Goal: Information Seeking & Learning: Learn about a topic

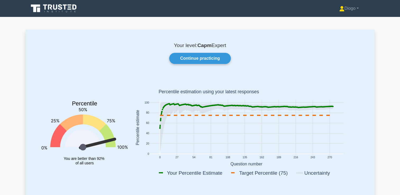
click at [42, 16] on nav "Diogo Profile Settings" at bounding box center [200, 8] width 400 height 17
click at [45, 13] on icon at bounding box center [54, 8] width 51 height 10
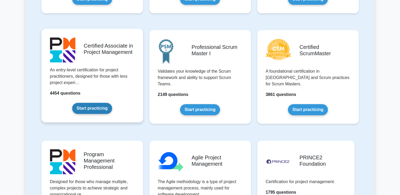
scroll to position [209, 0]
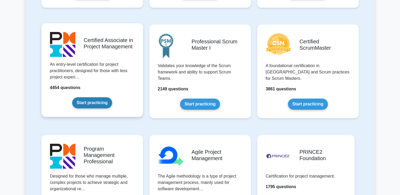
click at [94, 102] on link "Start practicing" at bounding box center [92, 102] width 40 height 11
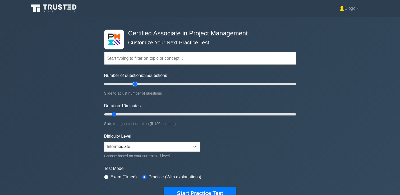
click at [136, 82] on input "Number of questions: 35 questions" at bounding box center [200, 84] width 192 height 6
type input "25"
click at [126, 83] on input "Number of questions: 25 questions" at bounding box center [200, 84] width 192 height 6
type input "60"
click at [192, 114] on input "Duration: 60 minutes" at bounding box center [200, 114] width 192 height 6
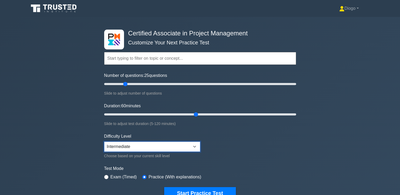
click at [187, 150] on select "Beginner Intermediate Expert" at bounding box center [152, 147] width 96 height 10
select select "beginner"
click at [104, 142] on select "Beginner Intermediate Expert" at bounding box center [152, 147] width 96 height 10
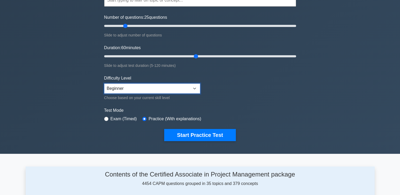
scroll to position [58, 0]
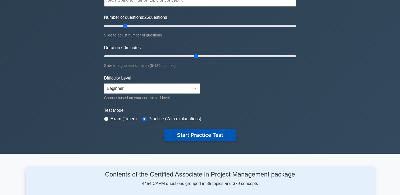
click at [178, 137] on button "Start Practice Test" at bounding box center [199, 135] width 71 height 12
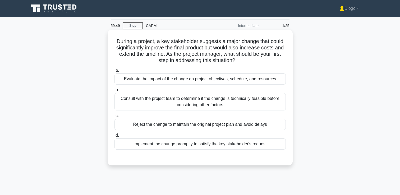
click at [214, 80] on div "Evaluate the impact of the change on project objectives, schedule, and resources" at bounding box center [199, 79] width 171 height 11
click at [114, 72] on input "a. Evaluate the impact of the change on project objectives, schedule, and resou…" at bounding box center [114, 70] width 0 height 3
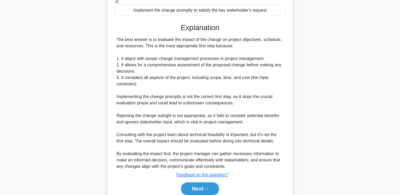
scroll to position [156, 0]
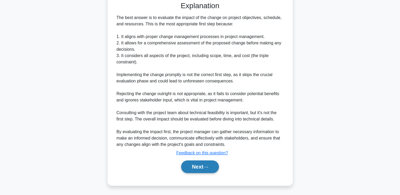
click at [205, 168] on icon at bounding box center [205, 167] width 5 height 3
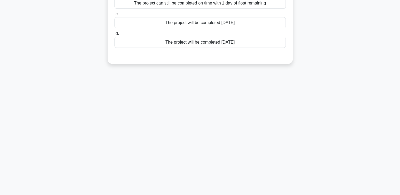
scroll to position [0, 0]
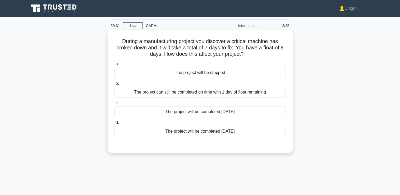
click at [229, 94] on div "The project can still be completed on time with 1 day of float remaining" at bounding box center [199, 92] width 171 height 11
click at [114, 85] on input "b. The project can still be completed on time with 1 day of float remaining" at bounding box center [114, 83] width 0 height 3
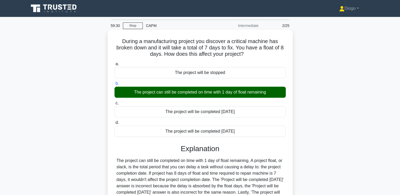
scroll to position [90, 0]
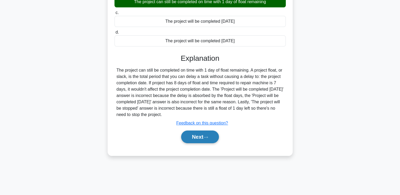
click at [206, 136] on icon at bounding box center [205, 137] width 5 height 3
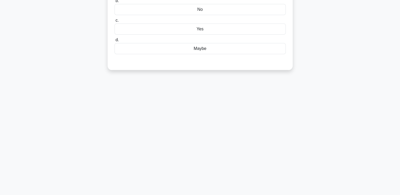
scroll to position [0, 0]
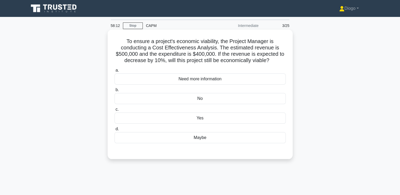
click at [178, 119] on div "Yes" at bounding box center [199, 118] width 171 height 11
click at [114, 111] on input "c. Yes" at bounding box center [114, 109] width 0 height 3
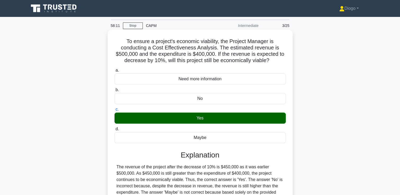
scroll to position [90, 0]
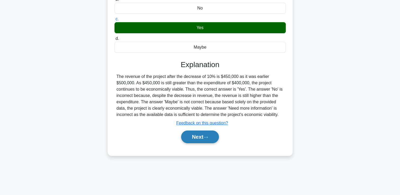
click at [195, 132] on button "Next" at bounding box center [200, 137] width 38 height 13
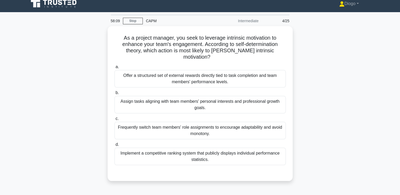
scroll to position [0, 0]
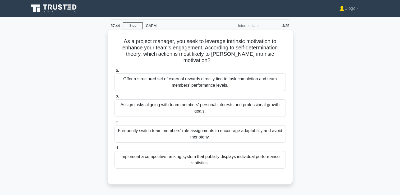
click at [259, 102] on div "Assign tasks aligning with team members' personal interests and professional gr…" at bounding box center [199, 107] width 171 height 17
click at [114, 98] on input "b. Assign tasks aligning with team members' personal interests and professional…" at bounding box center [114, 96] width 0 height 3
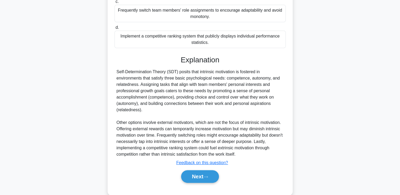
scroll to position [124, 0]
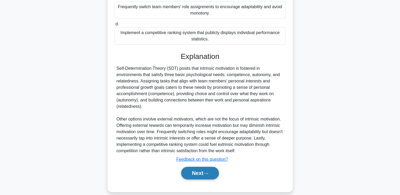
click at [207, 169] on button "Next" at bounding box center [200, 173] width 38 height 13
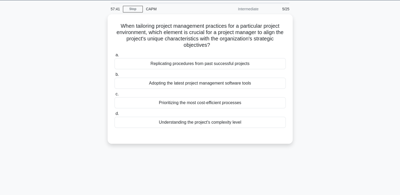
scroll to position [0, 0]
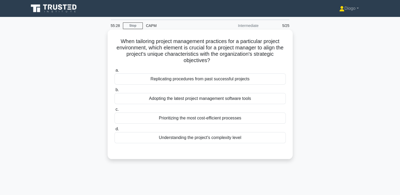
click at [236, 139] on div "Understanding the project's complexity level" at bounding box center [199, 137] width 171 height 11
click at [114, 131] on input "d. Understanding the project's complexity level" at bounding box center [114, 128] width 0 height 3
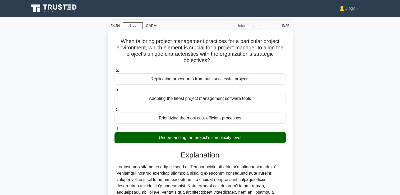
scroll to position [123, 0]
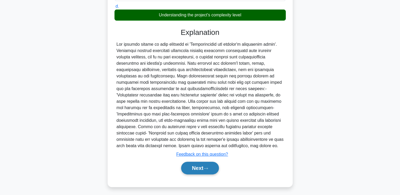
click at [197, 173] on button "Next" at bounding box center [200, 168] width 38 height 13
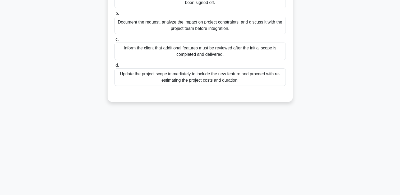
scroll to position [0, 0]
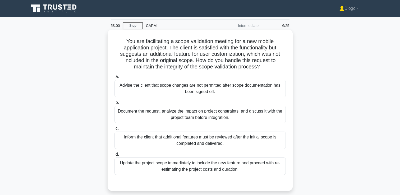
click at [277, 146] on div "Inform the client that additional features must be reviewed after the initial s…" at bounding box center [199, 140] width 171 height 17
click at [114, 130] on input "c. Inform the client that additional features must be reviewed after the initia…" at bounding box center [114, 128] width 0 height 3
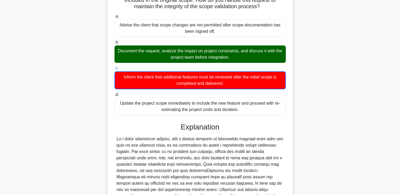
scroll to position [137, 0]
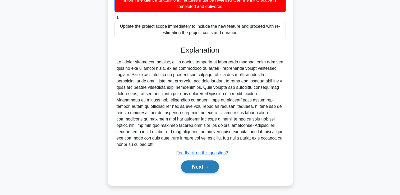
click at [200, 166] on button "Next" at bounding box center [200, 167] width 38 height 13
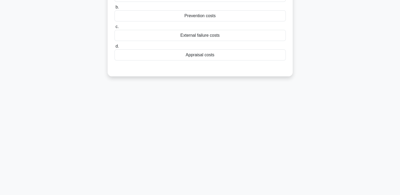
scroll to position [0, 0]
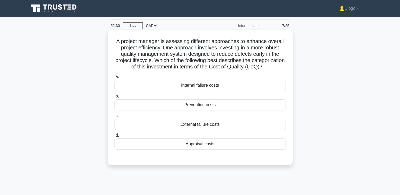
click at [215, 111] on div "Prevention costs" at bounding box center [199, 104] width 171 height 11
click at [114, 98] on input "b. Prevention costs" at bounding box center [114, 96] width 0 height 3
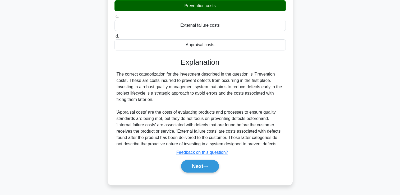
scroll to position [105, 0]
click at [206, 168] on icon at bounding box center [205, 166] width 5 height 3
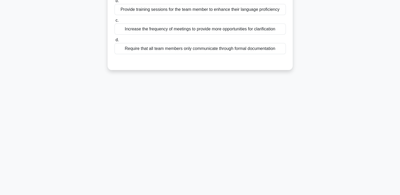
scroll to position [0, 0]
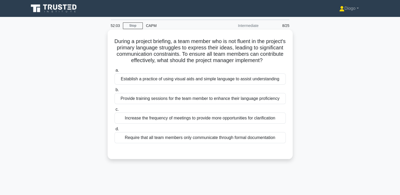
click at [280, 79] on div "Establish a practice of using visual aids and simple language to assist underst…" at bounding box center [199, 79] width 171 height 11
click at [114, 72] on input "a. Establish a practice of using visual aids and simple language to assist unde…" at bounding box center [114, 70] width 0 height 3
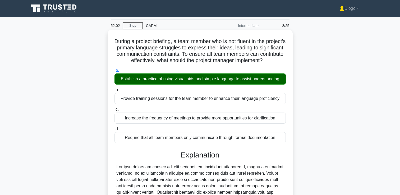
scroll to position [130, 0]
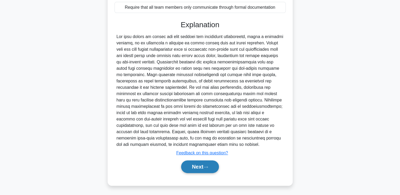
click at [212, 167] on button "Next" at bounding box center [200, 167] width 38 height 13
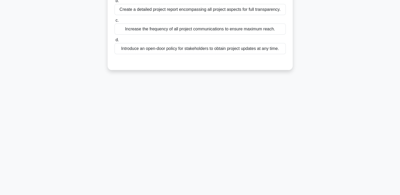
scroll to position [0, 0]
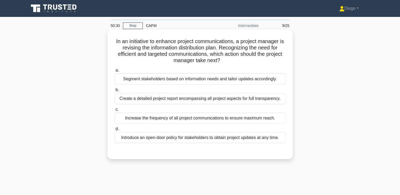
click at [279, 79] on div "Segment stakeholders based on information needs and tailor updates accordingly." at bounding box center [199, 79] width 171 height 11
click at [114, 72] on input "a. Segment stakeholders based on information needs and tailor updates according…" at bounding box center [114, 70] width 0 height 3
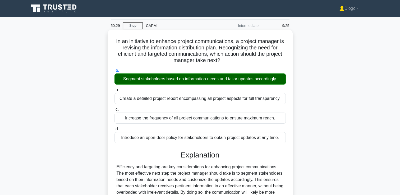
scroll to position [118, 0]
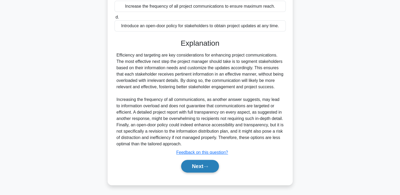
click at [201, 170] on button "Next" at bounding box center [200, 166] width 38 height 13
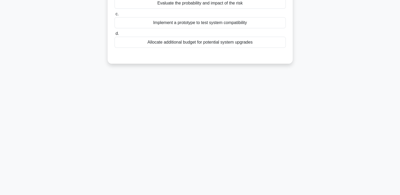
scroll to position [0, 0]
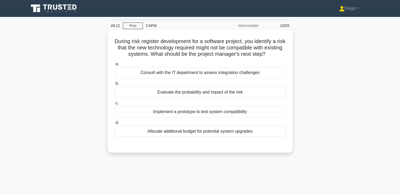
click at [204, 93] on div "Evaluate the probability and impact of the risk" at bounding box center [199, 92] width 171 height 11
click at [114, 85] on input "b. Evaluate the probability and impact of the risk" at bounding box center [114, 83] width 0 height 3
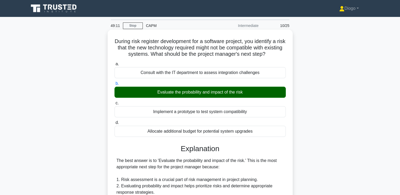
scroll to position [156, 0]
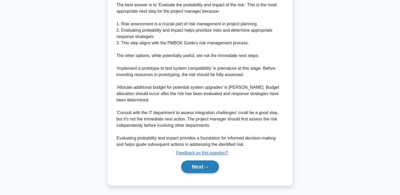
click at [202, 168] on button "Next" at bounding box center [200, 167] width 38 height 13
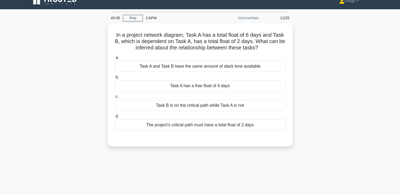
scroll to position [0, 0]
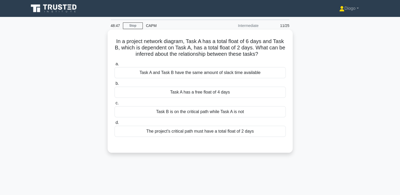
click at [223, 94] on div "Task A has a free float of 4 days" at bounding box center [199, 92] width 171 height 11
click at [114, 85] on input "b. Task A has a free float of 4 days" at bounding box center [114, 83] width 0 height 3
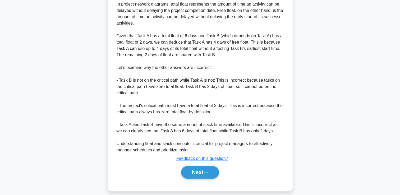
scroll to position [175, 0]
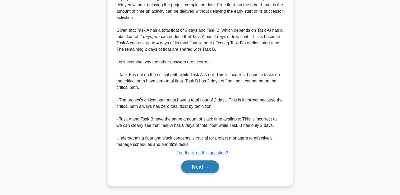
click at [210, 169] on button "Next" at bounding box center [200, 167] width 38 height 13
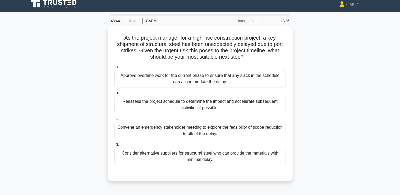
scroll to position [0, 0]
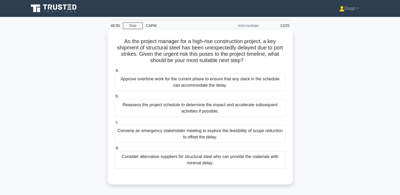
click at [249, 158] on div "Consider alternative suppliers for structural steel who can provide the materia…" at bounding box center [199, 159] width 171 height 17
click at [114, 150] on input "d. Consider alternative suppliers for structural steel who can provide the mate…" at bounding box center [114, 147] width 0 height 3
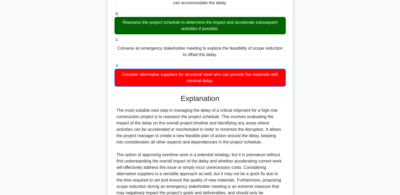
click at [249, 158] on div "The most suitable next step in managing the delay of a critical shipment for a …" at bounding box center [200, 158] width 167 height 102
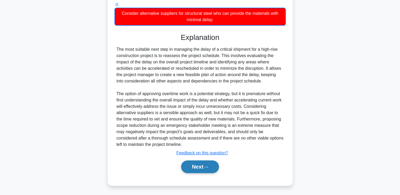
click at [200, 167] on button "Next" at bounding box center [200, 167] width 38 height 13
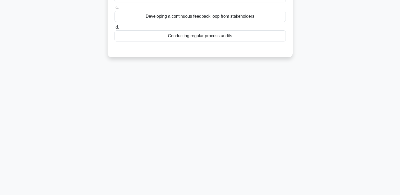
scroll to position [0, 0]
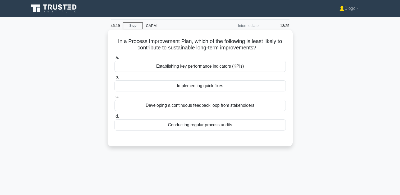
click at [264, 106] on div "Developing a continuous feedback loop from stakeholders" at bounding box center [199, 105] width 171 height 11
click at [114, 99] on input "c. Developing a continuous feedback loop from stakeholders" at bounding box center [114, 96] width 0 height 3
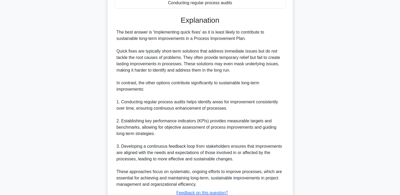
scroll to position [163, 0]
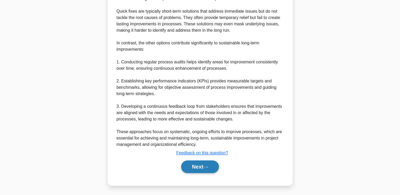
click at [203, 168] on button "Next" at bounding box center [200, 167] width 38 height 13
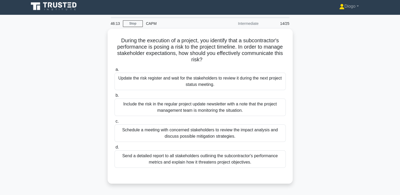
scroll to position [0, 0]
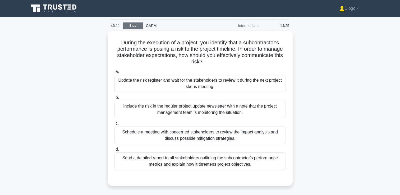
click at [134, 29] on link "Stop" at bounding box center [133, 25] width 20 height 7
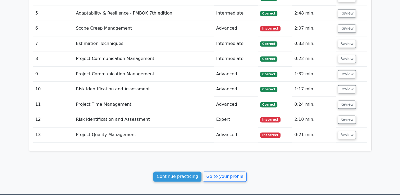
scroll to position [749, 0]
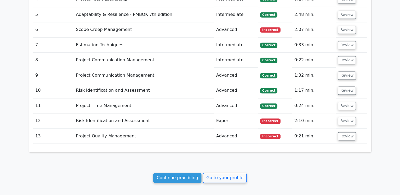
click at [351, 129] on td "Review" at bounding box center [351, 136] width 31 height 15
click at [349, 132] on button "Review" at bounding box center [347, 136] width 18 height 8
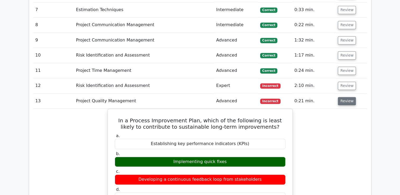
scroll to position [781, 0]
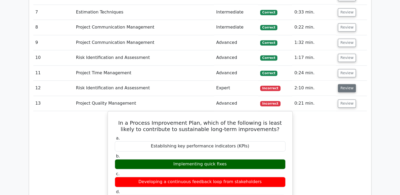
click at [345, 84] on button "Review" at bounding box center [347, 88] width 18 height 8
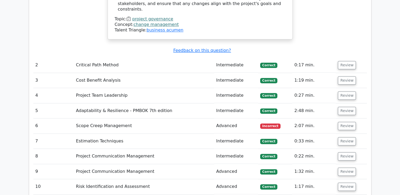
scroll to position [652, 0]
click at [343, 122] on button "Review" at bounding box center [347, 126] width 18 height 8
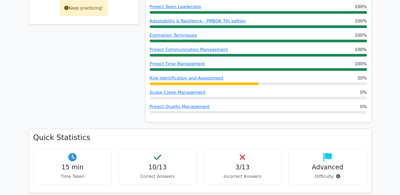
scroll to position [0, 0]
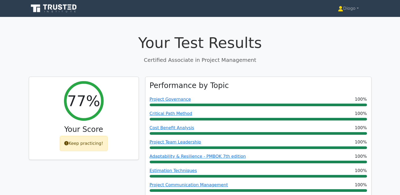
click at [67, 11] on icon at bounding box center [54, 8] width 51 height 10
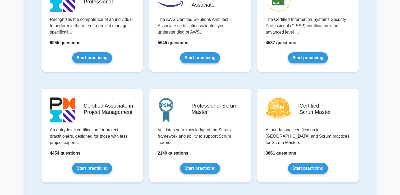
scroll to position [145, 0]
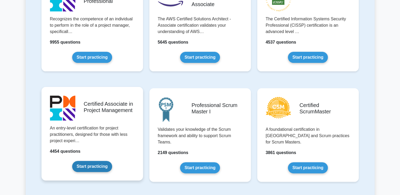
click at [91, 167] on link "Start practicing" at bounding box center [92, 166] width 40 height 11
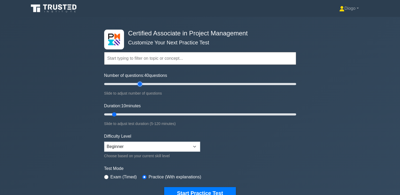
click at [141, 85] on input "Number of questions: 40 questions" at bounding box center [200, 84] width 192 height 6
type input "35"
click at [134, 84] on input "Number of questions: 35 questions" at bounding box center [200, 84] width 192 height 6
type input "65"
click at [203, 113] on input "Duration: 65 minutes" at bounding box center [200, 114] width 192 height 6
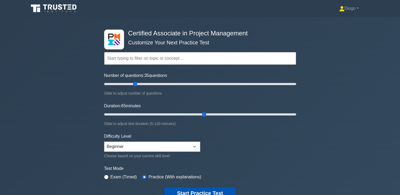
click at [207, 189] on button "Start Practice Test" at bounding box center [199, 193] width 71 height 12
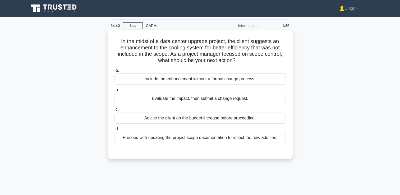
click at [269, 101] on div "Evaluate the impact, then submit a change request." at bounding box center [199, 98] width 171 height 11
click at [114, 92] on input "b. Evaluate the impact, then submit a change request." at bounding box center [114, 89] width 0 height 3
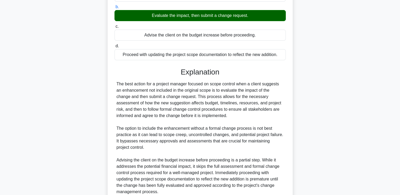
scroll to position [130, 0]
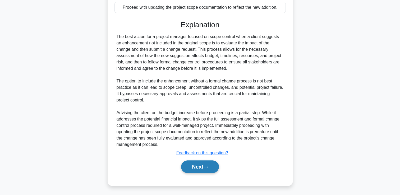
click at [207, 164] on button "Next" at bounding box center [200, 167] width 38 height 13
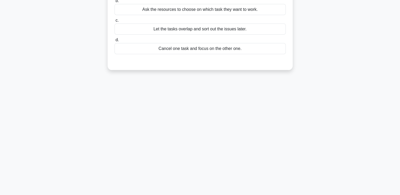
scroll to position [0, 0]
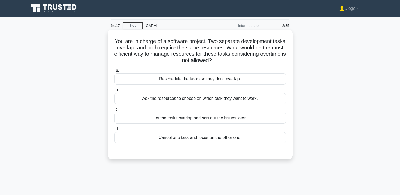
click at [232, 83] on div "Reschedule the tasks so they don't overlap." at bounding box center [199, 79] width 171 height 11
click at [114, 72] on input "a. Reschedule the tasks so they don't overlap." at bounding box center [114, 70] width 0 height 3
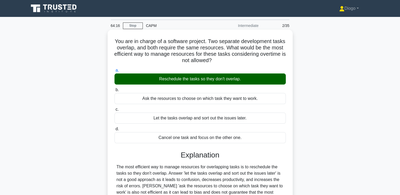
scroll to position [90, 0]
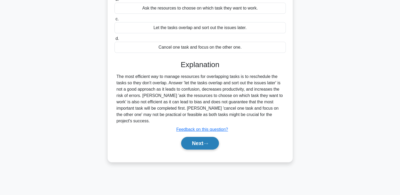
click at [210, 139] on button "Next" at bounding box center [200, 143] width 38 height 13
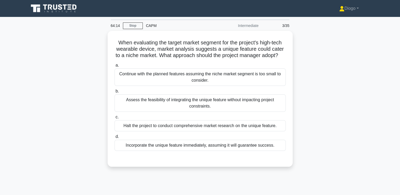
scroll to position [0, 0]
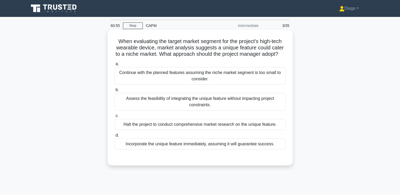
click at [276, 107] on div "Assess the feasibility of integrating the unique feature without impacting proj…" at bounding box center [199, 101] width 171 height 17
click at [114, 92] on input "b. Assess the feasibility of integrating the unique feature without impacting p…" at bounding box center [114, 89] width 0 height 3
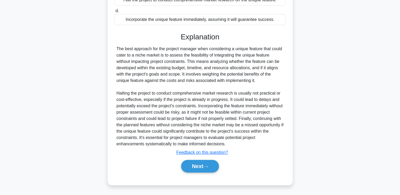
scroll to position [130, 0]
click at [207, 166] on icon at bounding box center [205, 166] width 5 height 3
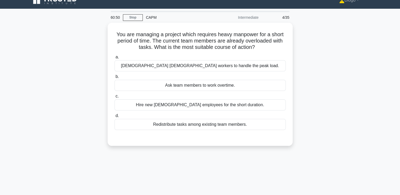
scroll to position [7, 0]
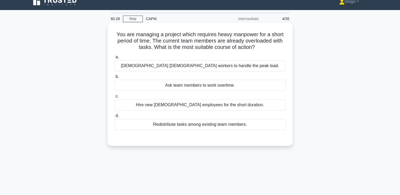
click at [214, 67] on div "Contract temporary workers to handle the peak load." at bounding box center [199, 65] width 171 height 11
click at [114, 59] on input "a. Contract temporary workers to handle the peak load." at bounding box center [114, 57] width 0 height 3
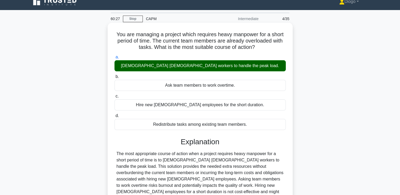
scroll to position [90, 0]
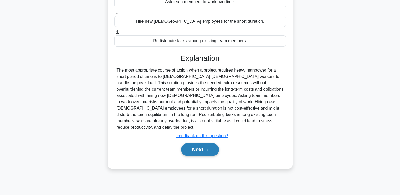
click at [205, 149] on icon at bounding box center [205, 150] width 5 height 3
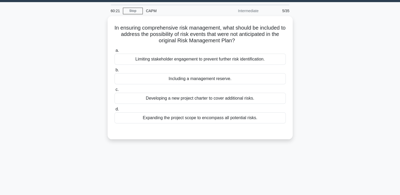
scroll to position [13, 0]
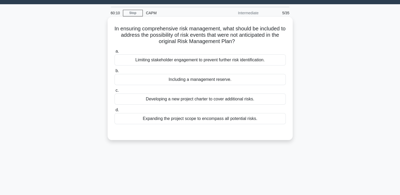
click at [221, 80] on div "Including a management reserve." at bounding box center [199, 79] width 171 height 11
click at [114, 73] on input "b. Including a management reserve." at bounding box center [114, 70] width 0 height 3
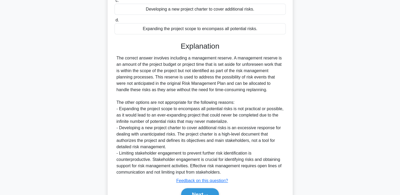
scroll to position [130, 0]
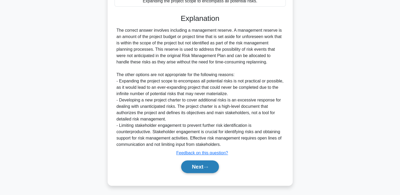
click at [210, 164] on button "Next" at bounding box center [200, 167] width 38 height 13
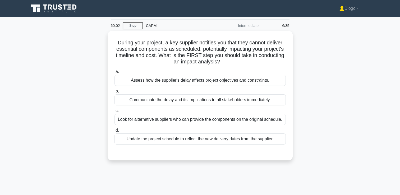
scroll to position [0, 0]
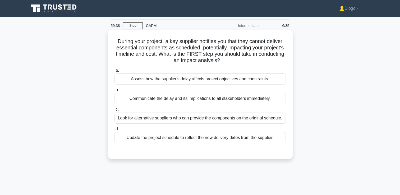
click at [282, 83] on div "Assess how the supplier's delay affects project objectives and constraints." at bounding box center [199, 79] width 171 height 11
click at [114, 72] on input "a. Assess how the supplier's delay affects project objectives and constraints." at bounding box center [114, 70] width 0 height 3
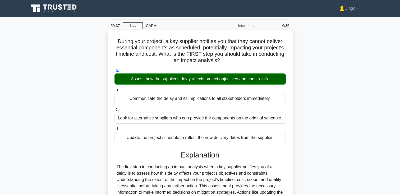
scroll to position [90, 0]
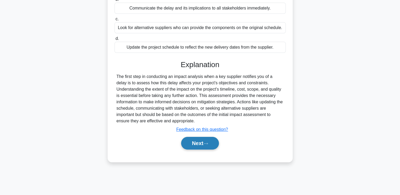
click at [213, 147] on button "Next" at bounding box center [200, 143] width 38 height 13
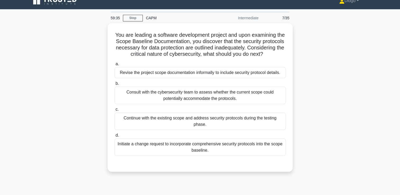
scroll to position [0, 0]
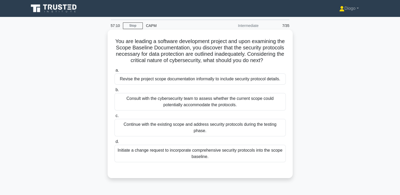
click at [129, 155] on div "Initiate a change request to incorporate comprehensive security protocols into …" at bounding box center [199, 153] width 171 height 17
click at [114, 144] on input "d. Initiate a change request to incorporate comprehensive security protocols in…" at bounding box center [114, 141] width 0 height 3
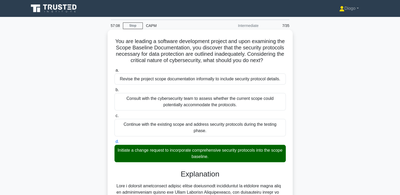
scroll to position [162, 0]
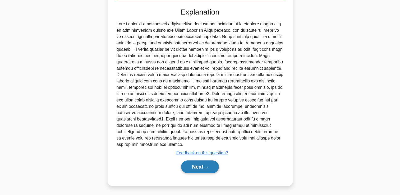
click at [197, 168] on button "Next" at bounding box center [200, 167] width 38 height 13
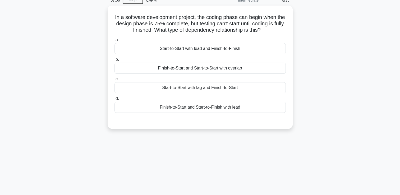
scroll to position [0, 0]
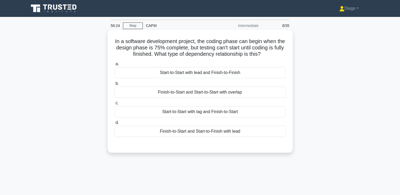
click at [191, 92] on div "Finish-to-Start and Start-to-Start with overlap" at bounding box center [199, 92] width 171 height 11
click at [114, 85] on input "b. Finish-to-Start and Start-to-Start with overlap" at bounding box center [114, 83] width 0 height 3
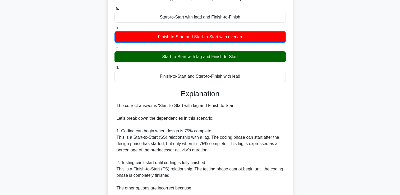
scroll to position [182, 0]
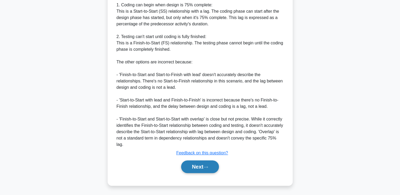
click at [195, 166] on button "Next" at bounding box center [200, 167] width 38 height 13
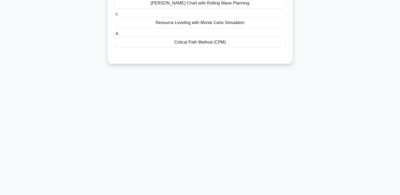
scroll to position [0, 0]
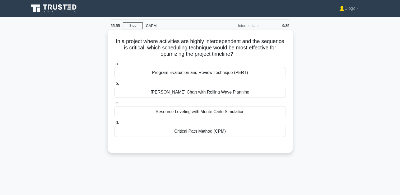
click at [203, 135] on div "Critical Path Method (CPM)" at bounding box center [199, 131] width 171 height 11
click at [114, 125] on input "d. Critical Path Method (CPM)" at bounding box center [114, 122] width 0 height 3
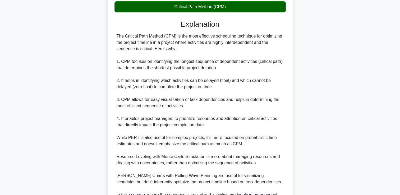
scroll to position [181, 0]
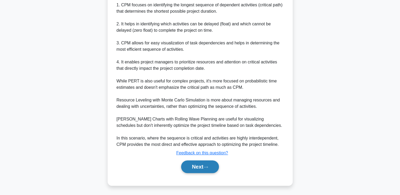
drag, startPoint x: 196, startPoint y: 173, endPoint x: 194, endPoint y: 167, distance: 6.4
click at [194, 167] on div "Next" at bounding box center [199, 166] width 171 height 17
click at [201, 168] on button "Next" at bounding box center [200, 167] width 38 height 13
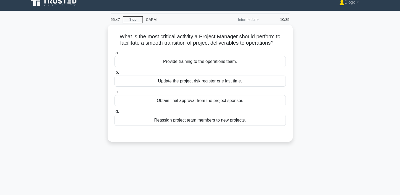
scroll to position [0, 0]
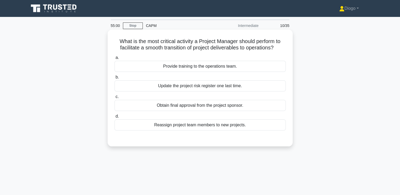
click at [153, 65] on div "Provide training to the operations team." at bounding box center [199, 66] width 171 height 11
click at [114, 59] on input "a. Provide training to the operations team." at bounding box center [114, 57] width 0 height 3
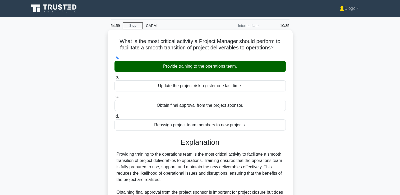
scroll to position [90, 0]
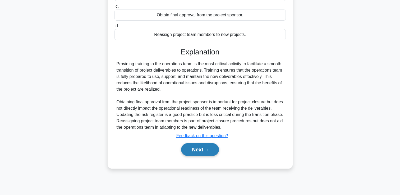
click at [190, 154] on button "Next" at bounding box center [200, 149] width 38 height 13
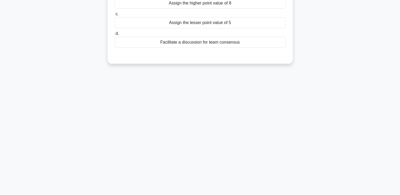
scroll to position [0, 0]
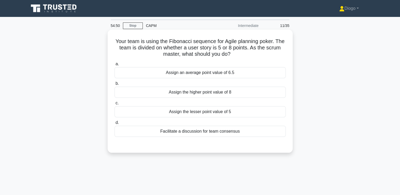
click at [193, 133] on div "Facilitate a discussion for team consensus" at bounding box center [199, 131] width 171 height 11
click at [114, 125] on input "d. Facilitate a discussion for team consensus" at bounding box center [114, 122] width 0 height 3
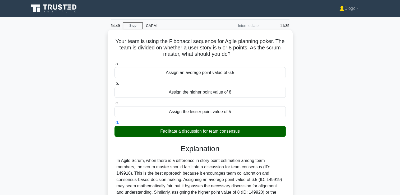
scroll to position [90, 0]
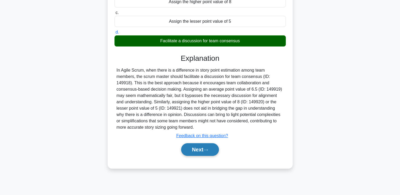
click at [196, 148] on button "Next" at bounding box center [200, 149] width 38 height 13
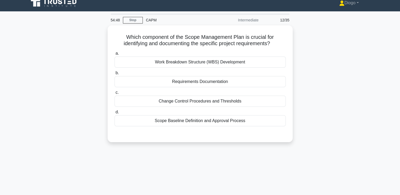
scroll to position [0, 0]
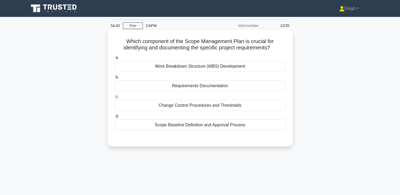
click at [214, 87] on div "Requirements Documentation" at bounding box center [199, 85] width 171 height 11
click at [114, 79] on input "b. Requirements Documentation" at bounding box center [114, 77] width 0 height 3
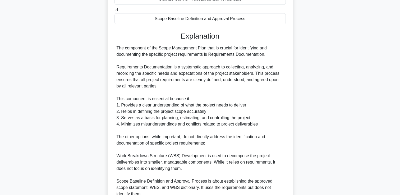
scroll to position [175, 0]
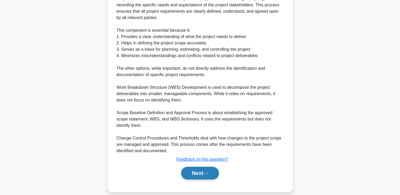
click at [200, 167] on button "Next" at bounding box center [200, 173] width 38 height 13
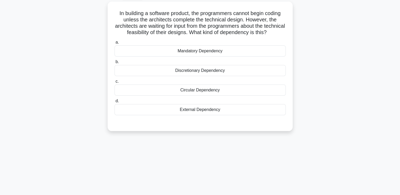
scroll to position [28, 0]
click at [218, 95] on div "Circular Dependency" at bounding box center [199, 90] width 171 height 11
click at [114, 83] on input "c. Circular Dependency" at bounding box center [114, 81] width 0 height 3
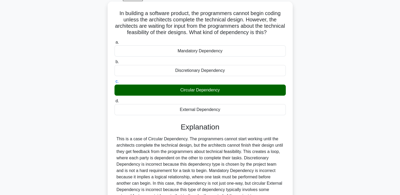
scroll to position [90, 0]
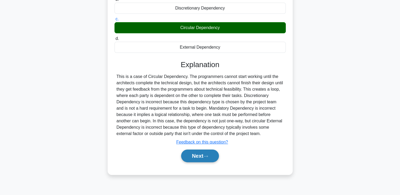
click at [204, 161] on button "Next" at bounding box center [200, 156] width 38 height 13
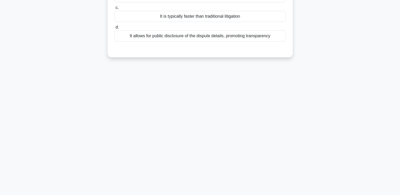
scroll to position [16, 0]
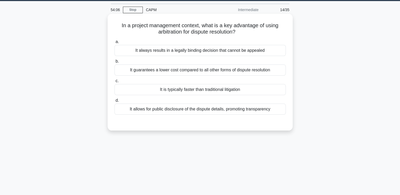
click at [227, 92] on div "It is typically faster than traditional litigation" at bounding box center [199, 89] width 171 height 11
click at [114, 83] on input "c. It is typically faster than traditional litigation" at bounding box center [114, 80] width 0 height 3
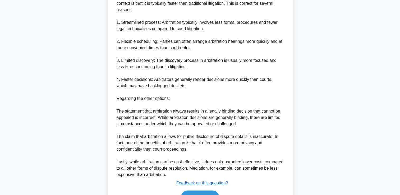
scroll to position [187, 0]
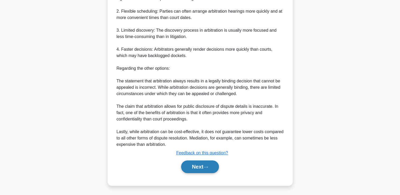
click at [204, 164] on button "Next" at bounding box center [200, 167] width 38 height 13
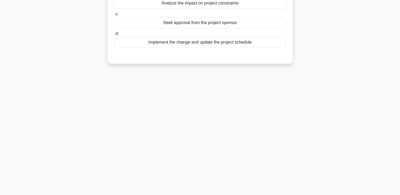
scroll to position [0, 0]
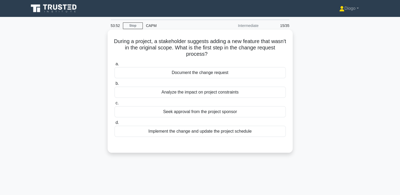
click at [241, 77] on div "Document the change request" at bounding box center [199, 72] width 171 height 11
click at [114, 66] on input "a. Document the change request" at bounding box center [114, 63] width 0 height 3
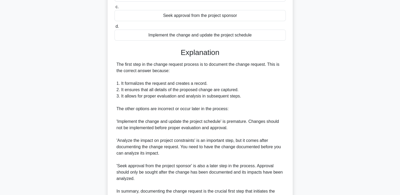
scroll to position [149, 0]
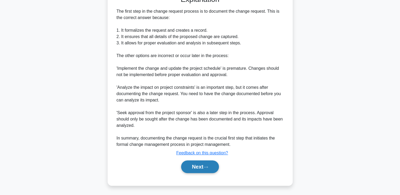
click at [205, 166] on button "Next" at bounding box center [200, 167] width 38 height 13
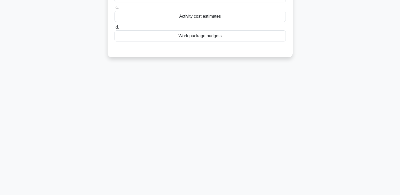
scroll to position [0, 0]
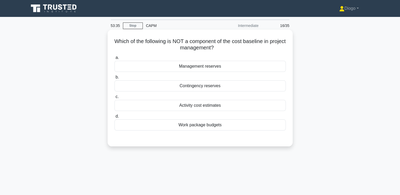
click at [217, 70] on div "Management reserves" at bounding box center [199, 66] width 171 height 11
click at [114, 59] on input "a. Management reserves" at bounding box center [114, 57] width 0 height 3
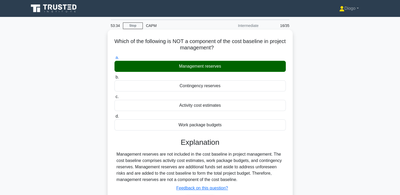
scroll to position [90, 0]
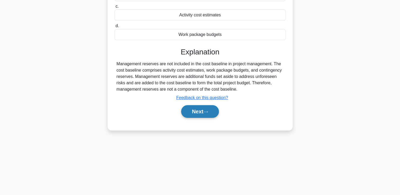
click at [208, 112] on icon at bounding box center [205, 112] width 5 height 3
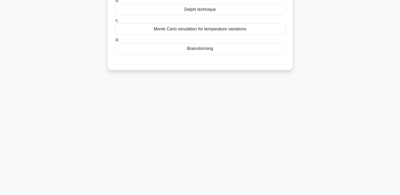
scroll to position [0, 0]
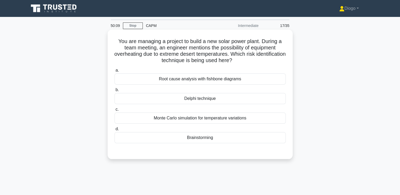
click at [244, 139] on div "Brainstorming" at bounding box center [199, 137] width 171 height 11
click at [114, 131] on input "d. Brainstorming" at bounding box center [114, 128] width 0 height 3
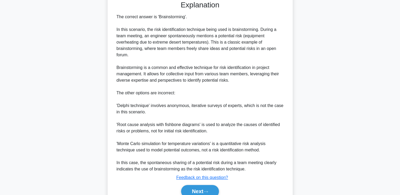
scroll to position [175, 0]
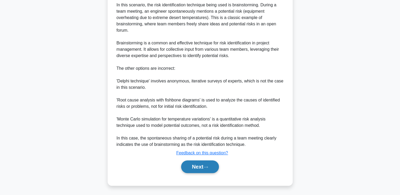
click at [203, 162] on button "Next" at bounding box center [200, 167] width 38 height 13
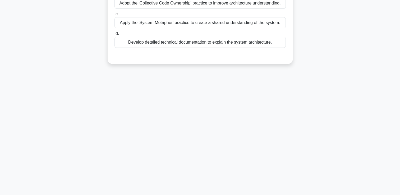
scroll to position [0, 0]
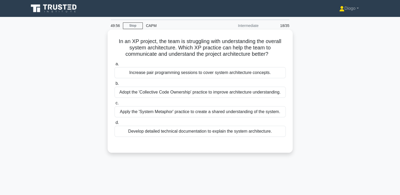
click at [231, 72] on div "Increase pair programming sessions to cover system architecture concepts." at bounding box center [199, 72] width 171 height 11
click at [114, 66] on input "a. Increase pair programming sessions to cover system architecture concepts." at bounding box center [114, 63] width 0 height 3
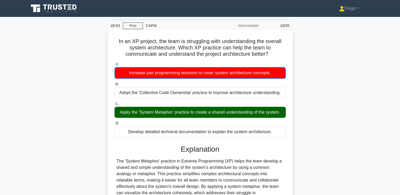
scroll to position [90, 0]
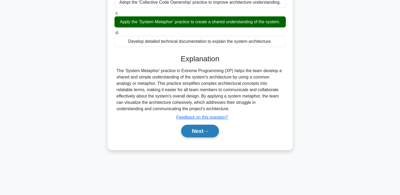
drag, startPoint x: 203, startPoint y: 138, endPoint x: 201, endPoint y: 132, distance: 5.6
click at [201, 132] on div "Next" at bounding box center [199, 131] width 171 height 17
click at [201, 132] on button "Next" at bounding box center [200, 131] width 38 height 13
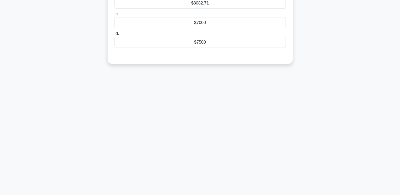
scroll to position [0, 0]
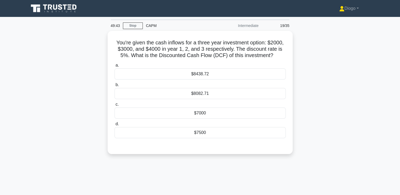
drag, startPoint x: 268, startPoint y: 54, endPoint x: 107, endPoint y: 42, distance: 161.2
click at [107, 42] on div "You're given the cash inflows for a three year investment option: $2000, $3000,…" at bounding box center [200, 96] width 349 height 130
copy h5 "You're given the cash inflows for a three year investment option: $2000, $3000,…"
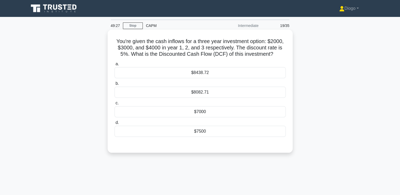
click at [152, 91] on div "$8082.71" at bounding box center [199, 92] width 171 height 11
click at [114, 85] on input "b. $8082.71" at bounding box center [114, 83] width 0 height 3
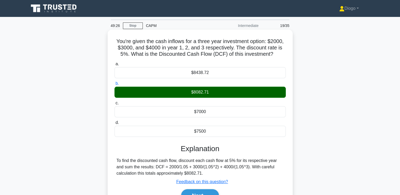
scroll to position [90, 0]
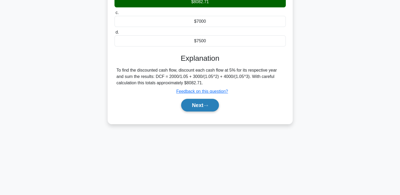
click at [184, 100] on button "Next" at bounding box center [200, 105] width 38 height 13
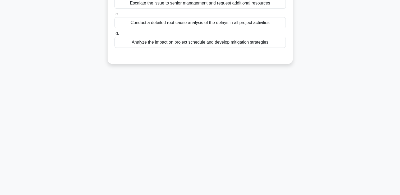
scroll to position [0, 0]
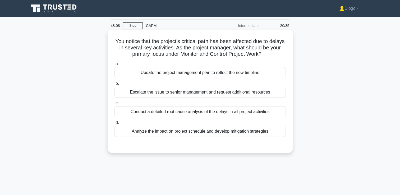
click at [141, 115] on div "Conduct a detailed root cause analysis of the delays in all project activities" at bounding box center [199, 111] width 171 height 11
click at [114, 105] on input "c. Conduct a detailed root cause analysis of the delays in all project activiti…" at bounding box center [114, 103] width 0 height 3
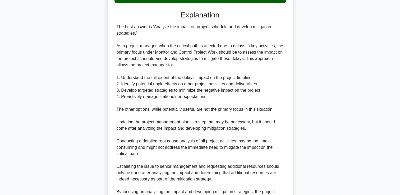
scroll to position [194, 0]
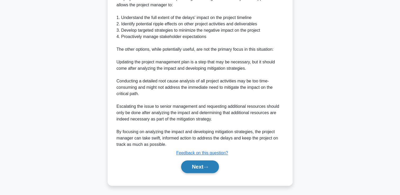
click at [201, 164] on button "Next" at bounding box center [200, 167] width 38 height 13
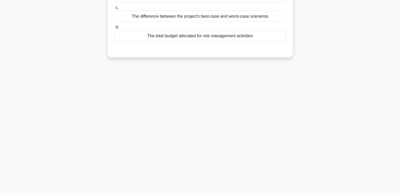
scroll to position [0, 0]
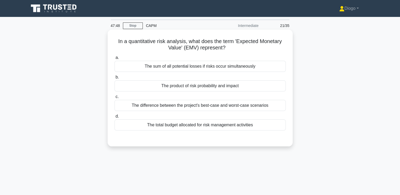
click at [214, 88] on div "The product of risk probability and impact" at bounding box center [199, 85] width 171 height 11
click at [114, 79] on input "b. The product of risk probability and impact" at bounding box center [114, 77] width 0 height 3
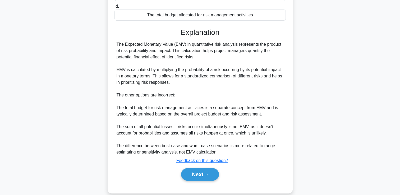
scroll to position [110, 0]
click at [210, 172] on button "Next" at bounding box center [200, 174] width 38 height 13
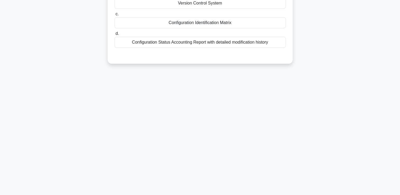
scroll to position [0, 0]
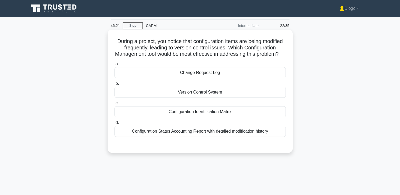
click at [242, 98] on div "Version Control System" at bounding box center [199, 92] width 171 height 11
click at [114, 85] on input "b. Version Control System" at bounding box center [114, 83] width 0 height 3
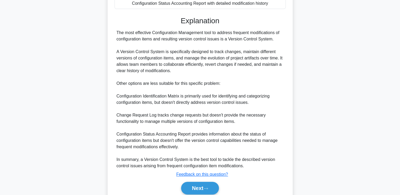
scroll to position [156, 0]
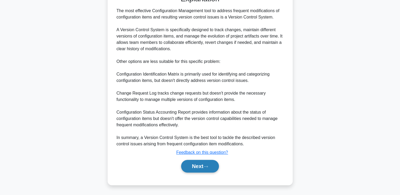
click at [208, 167] on icon at bounding box center [205, 166] width 5 height 3
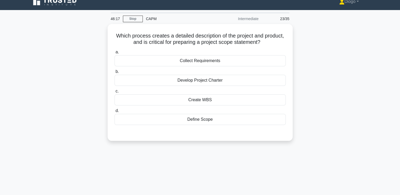
scroll to position [6, 0]
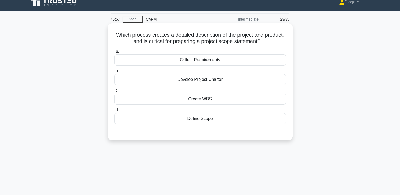
click at [208, 121] on div "Define Scope" at bounding box center [199, 118] width 171 height 11
click at [114, 112] on input "d. Define Scope" at bounding box center [114, 109] width 0 height 3
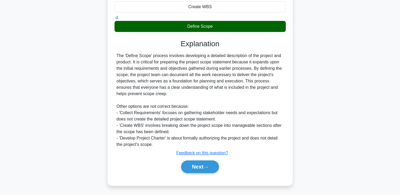
scroll to position [98, 0]
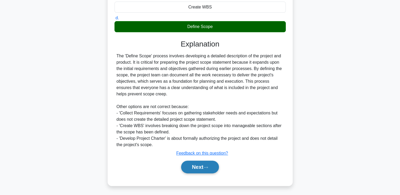
click at [199, 169] on button "Next" at bounding box center [200, 167] width 38 height 13
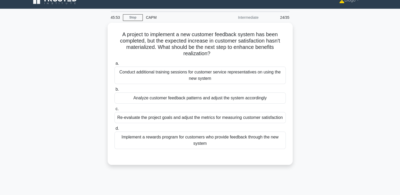
scroll to position [8, 0]
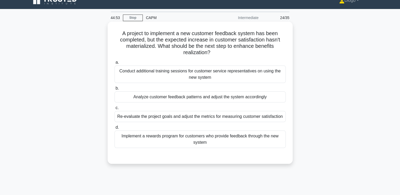
click at [134, 96] on div "Analyze customer feedback patterns and adjust the system accordingly" at bounding box center [199, 96] width 171 height 11
click at [114, 90] on input "b. Analyze customer feedback patterns and adjust the system accordingly" at bounding box center [114, 88] width 0 height 3
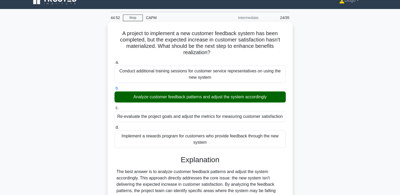
scroll to position [187, 0]
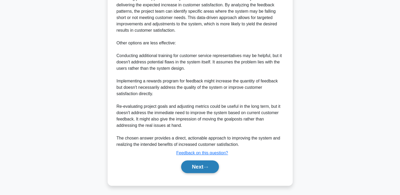
click at [204, 167] on button "Next" at bounding box center [200, 167] width 38 height 13
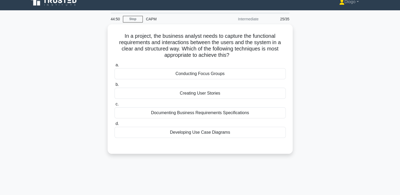
scroll to position [0, 0]
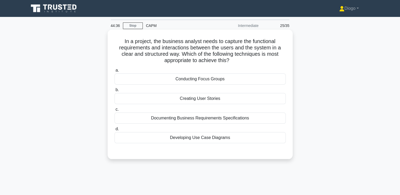
click at [221, 99] on div "Creating User Stories" at bounding box center [199, 98] width 171 height 11
click at [114, 92] on input "b. Creating User Stories" at bounding box center [114, 89] width 0 height 3
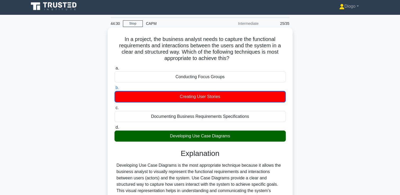
scroll to position [106, 0]
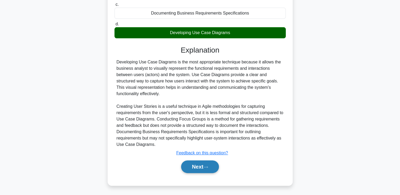
click at [207, 167] on icon at bounding box center [205, 167] width 5 height 3
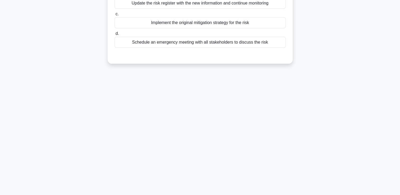
scroll to position [0, 0]
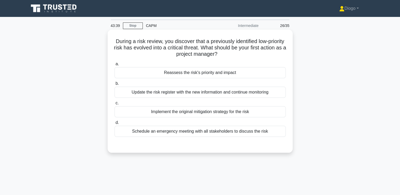
click at [222, 72] on div "Reassess the risk's priority and impact" at bounding box center [199, 72] width 171 height 11
click at [114, 66] on input "a. Reassess the risk's priority and impact" at bounding box center [114, 63] width 0 height 3
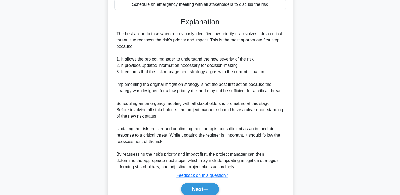
scroll to position [149, 0]
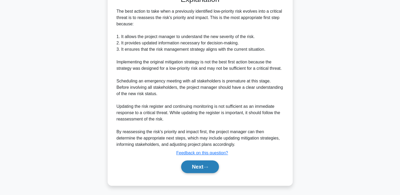
click at [203, 167] on button "Next" at bounding box center [200, 167] width 38 height 13
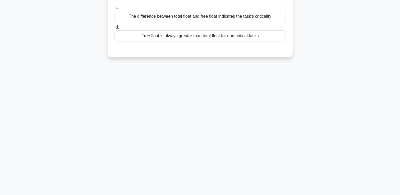
scroll to position [0, 0]
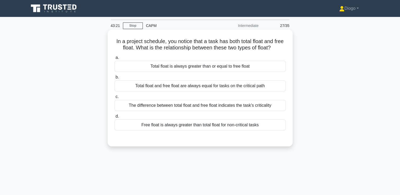
click at [209, 108] on div "The difference between total float and free float indicates the task's critical…" at bounding box center [199, 105] width 171 height 11
click at [114, 99] on input "c. The difference between total float and free float indicates the task's criti…" at bounding box center [114, 96] width 0 height 3
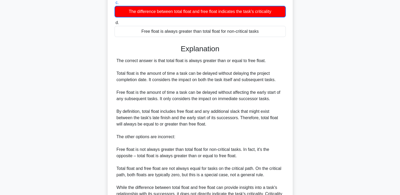
scroll to position [150, 0]
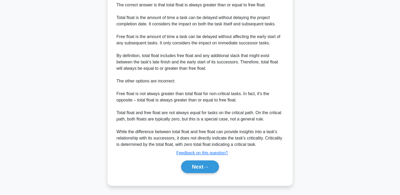
click at [205, 173] on div "Next" at bounding box center [199, 166] width 171 height 17
click at [203, 169] on button "Next" at bounding box center [200, 167] width 38 height 13
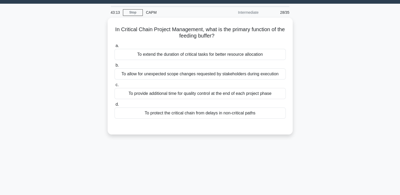
scroll to position [0, 0]
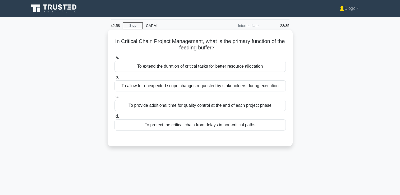
click at [212, 85] on div "To allow for unexpected scope changes requested by stakeholders during execution" at bounding box center [199, 85] width 171 height 11
click at [114, 79] on input "b. To allow for unexpected scope changes requested by stakeholders during execu…" at bounding box center [114, 77] width 0 height 3
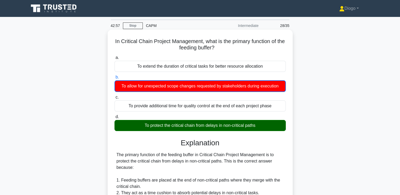
scroll to position [144, 0]
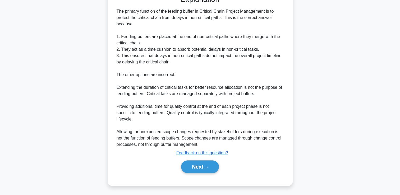
click at [205, 159] on div "Next" at bounding box center [199, 166] width 171 height 17
click at [205, 162] on button "Next" at bounding box center [200, 167] width 38 height 13
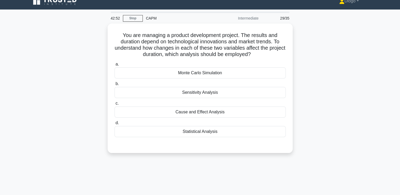
scroll to position [7, 0]
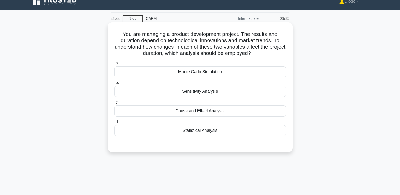
click at [214, 92] on div "Sensitivity Analysis" at bounding box center [199, 91] width 171 height 11
click at [114, 85] on input "b. Sensitivity Analysis" at bounding box center [114, 82] width 0 height 3
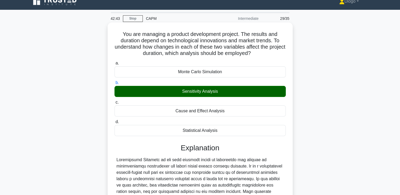
scroll to position [99, 0]
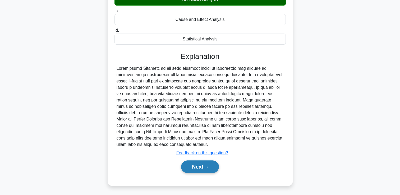
click at [203, 167] on button "Next" at bounding box center [200, 167] width 38 height 13
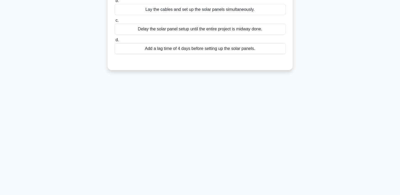
scroll to position [0, 0]
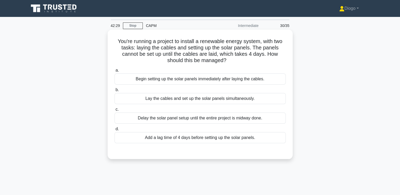
click at [200, 139] on div "Add a lag time of 4 days before setting up the solar panels." at bounding box center [199, 137] width 171 height 11
click at [114, 131] on input "d. Add a lag time of 4 days before setting up the solar panels." at bounding box center [114, 128] width 0 height 3
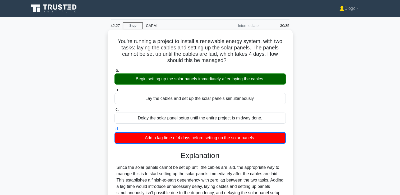
scroll to position [90, 0]
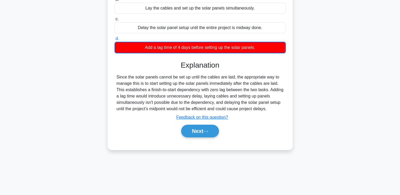
click at [200, 137] on div "Next" at bounding box center [199, 131] width 171 height 17
click at [203, 137] on div "Next" at bounding box center [199, 131] width 171 height 17
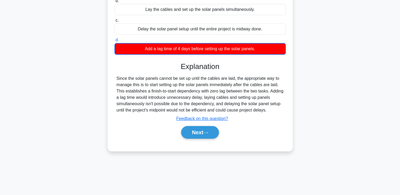
scroll to position [0, 0]
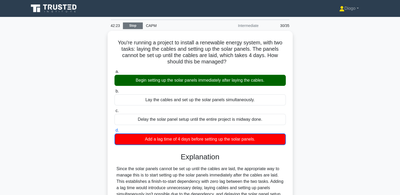
click at [132, 28] on link "Stop" at bounding box center [133, 25] width 20 height 7
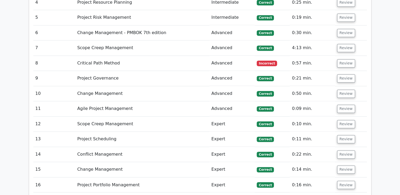
scroll to position [832, 0]
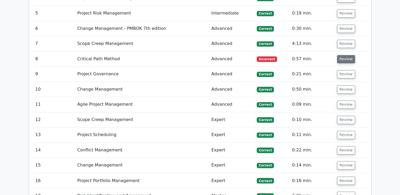
click at [337, 55] on button "Review" at bounding box center [346, 59] width 18 height 8
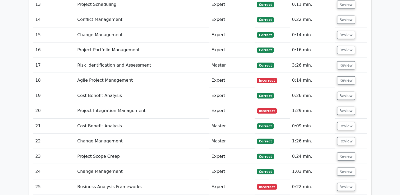
scroll to position [1303, 0]
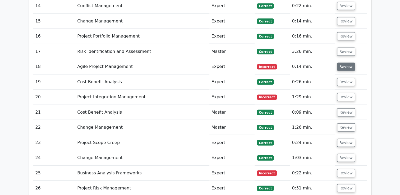
click at [338, 63] on button "Review" at bounding box center [346, 67] width 18 height 8
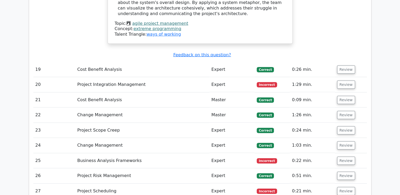
scroll to position [1537, 0]
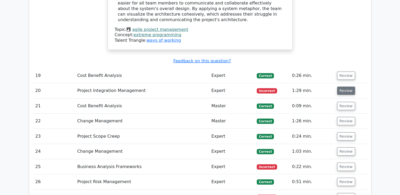
click at [341, 87] on button "Review" at bounding box center [346, 91] width 18 height 8
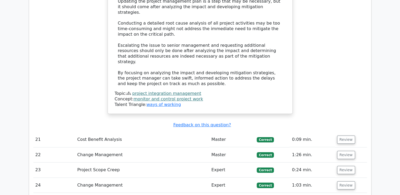
scroll to position [1863, 0]
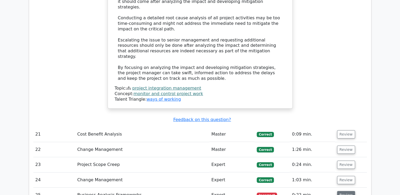
click at [340, 191] on button "Review" at bounding box center [346, 195] width 18 height 8
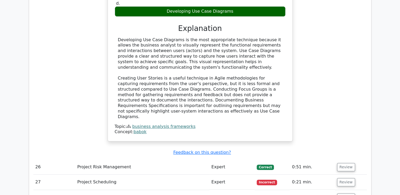
scroll to position [2202, 0]
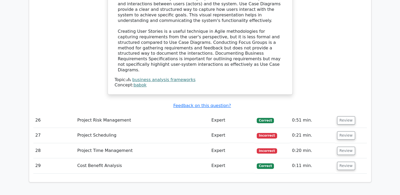
click at [347, 128] on td "Review" at bounding box center [351, 135] width 32 height 15
click at [346, 131] on button "Review" at bounding box center [346, 135] width 18 height 8
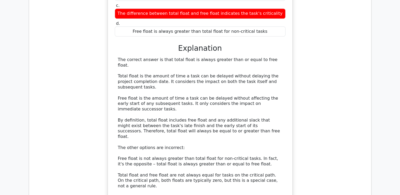
scroll to position [2448, 0]
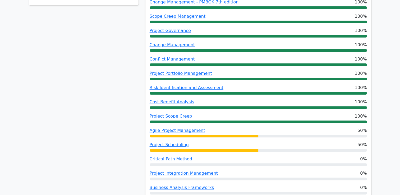
scroll to position [0, 0]
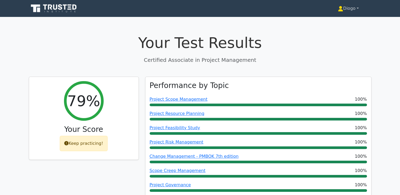
click at [347, 8] on link "Diogo" at bounding box center [348, 8] width 46 height 11
click at [342, 15] on ul "Profile Settings" at bounding box center [346, 25] width 42 height 22
click at [342, 16] on nav "Diogo Profile Settings" at bounding box center [200, 8] width 400 height 17
click at [342, 13] on link "Diogo" at bounding box center [348, 8] width 46 height 11
click at [342, 20] on link "Profile" at bounding box center [347, 21] width 42 height 8
